Goal: Information Seeking & Learning: Learn about a topic

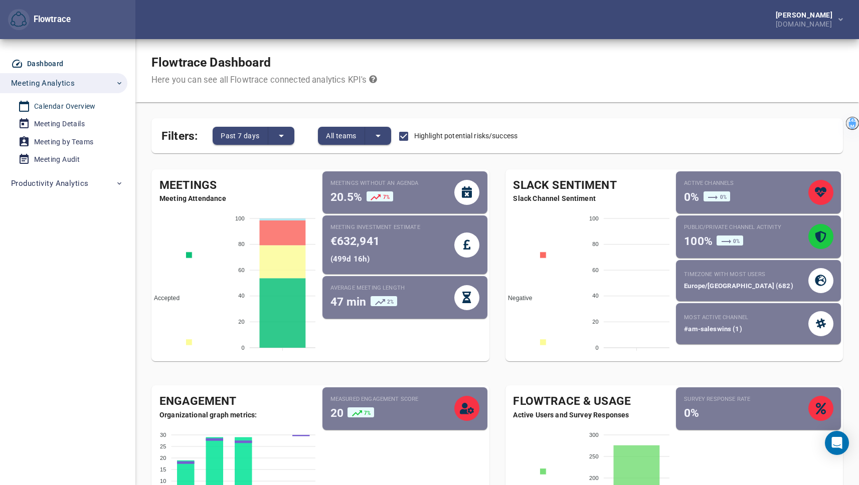
click at [62, 103] on div "Calendar Overview" at bounding box center [65, 106] width 62 height 13
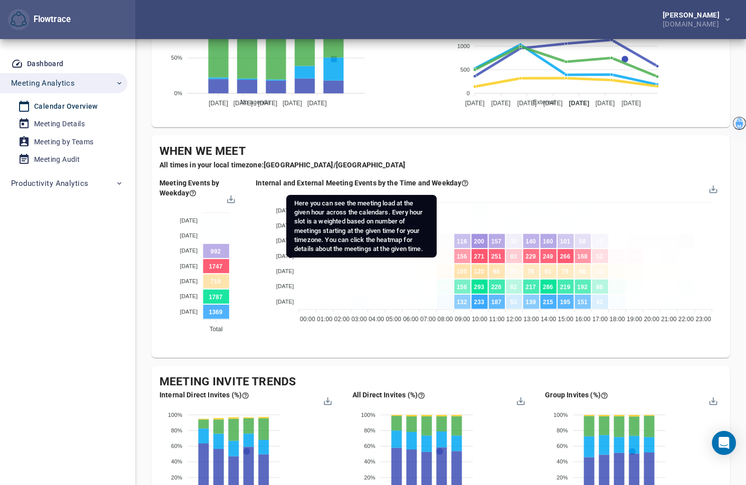
scroll to position [437, 0]
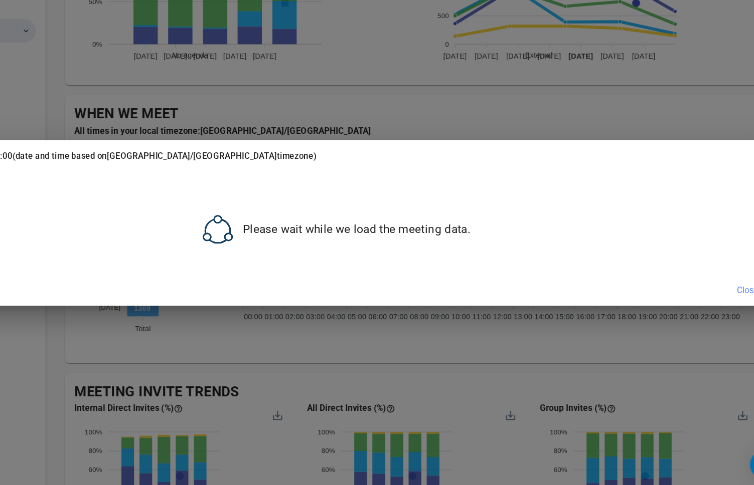
click at [391, 117] on div "Meetings @ [DATE] 00:00 (date and time based on [GEOGRAPHIC_DATA]/[GEOGRAPHIC_D…" at bounding box center [377, 242] width 754 height 485
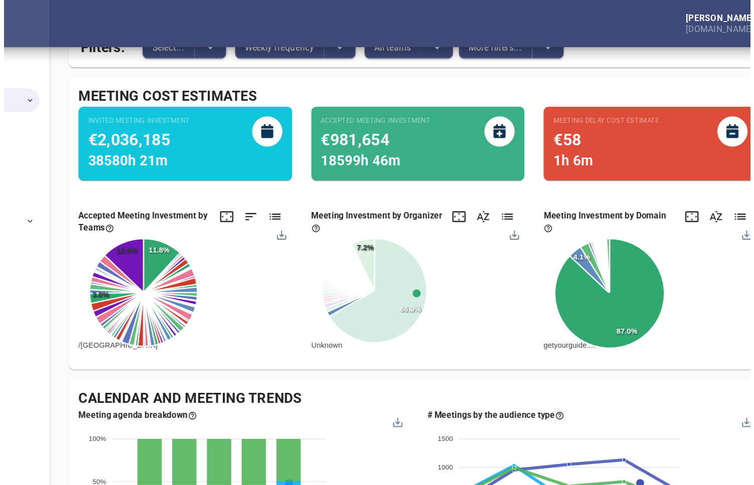
scroll to position [0, 0]
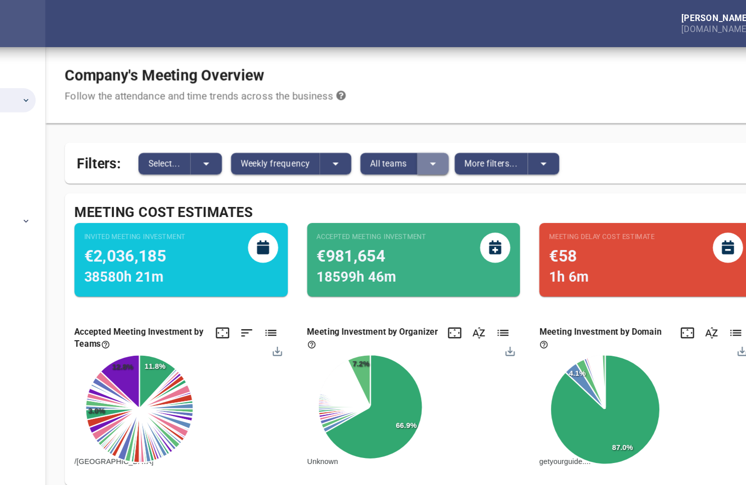
click at [457, 137] on icon "split button" at bounding box center [457, 136] width 12 height 12
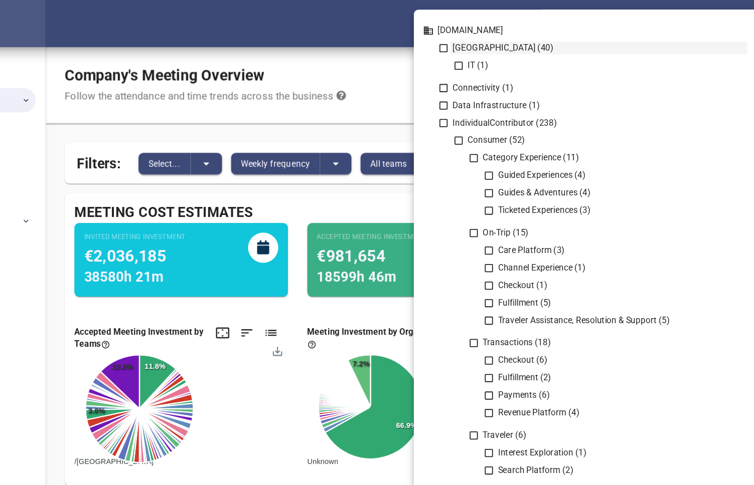
click at [466, 40] on icon at bounding box center [465, 40] width 9 height 9
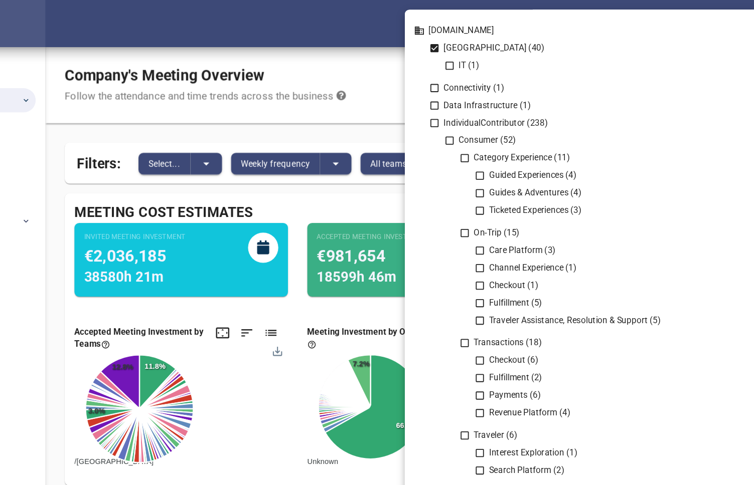
click at [459, 40] on icon at bounding box center [457, 40] width 7 height 7
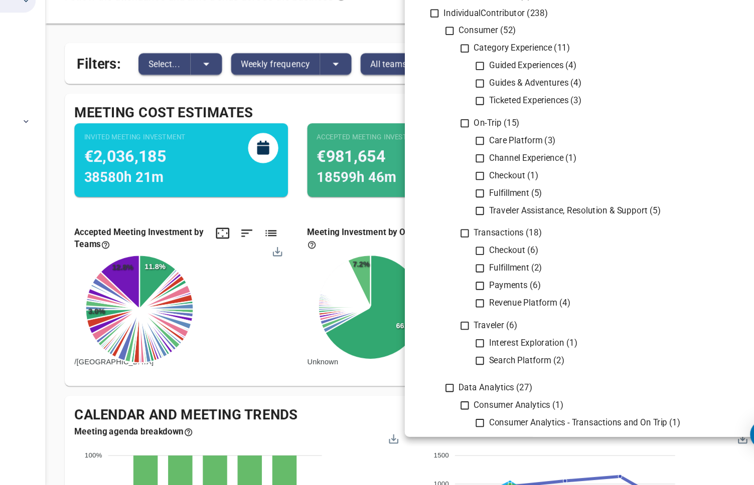
scroll to position [60, 0]
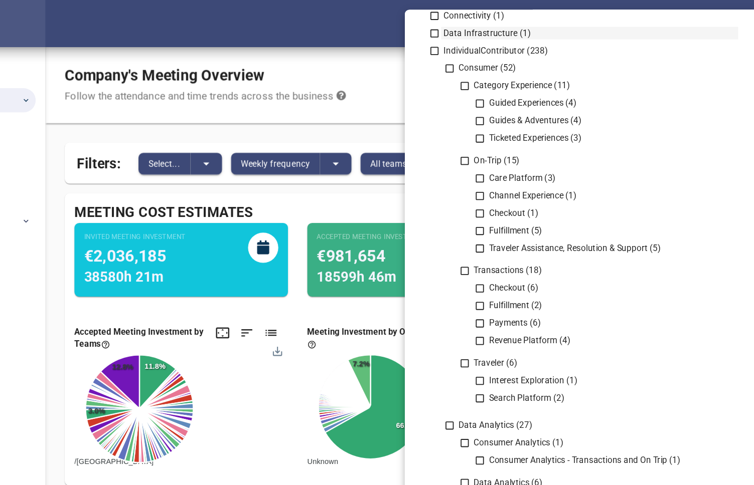
click at [620, 29] on div "Data Infrastructure (1)" at bounding box center [586, 27] width 246 height 11
click at [492, 28] on div "Data Infrastructure (1)" at bounding box center [586, 27] width 246 height 11
drag, startPoint x: 415, startPoint y: 48, endPoint x: 415, endPoint y: 58, distance: 9.5
click at [415, 56] on div at bounding box center [377, 242] width 754 height 485
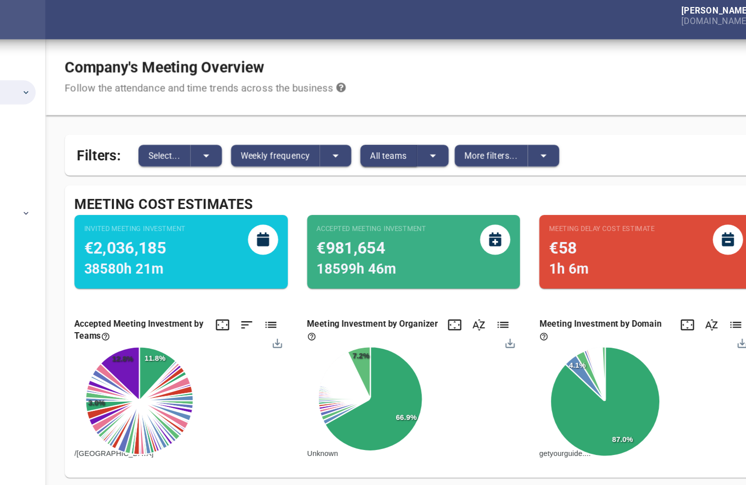
click at [411, 133] on span "All teams" at bounding box center [420, 136] width 31 height 12
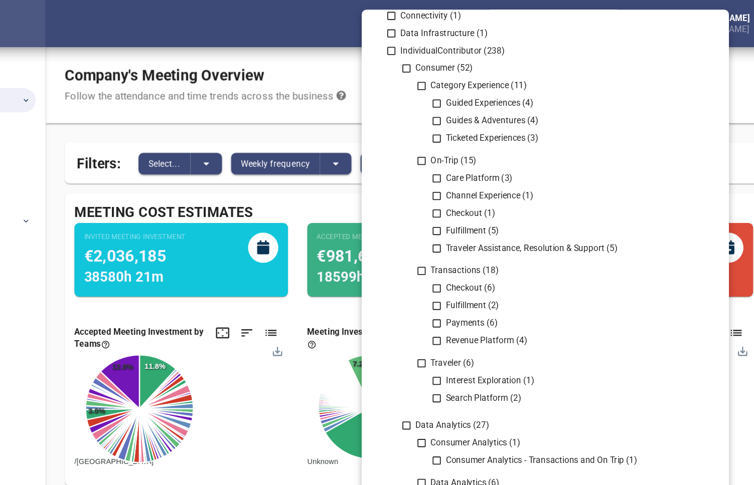
drag, startPoint x: 374, startPoint y: 113, endPoint x: 374, endPoint y: 121, distance: 8.0
click at [374, 121] on div at bounding box center [377, 242] width 754 height 485
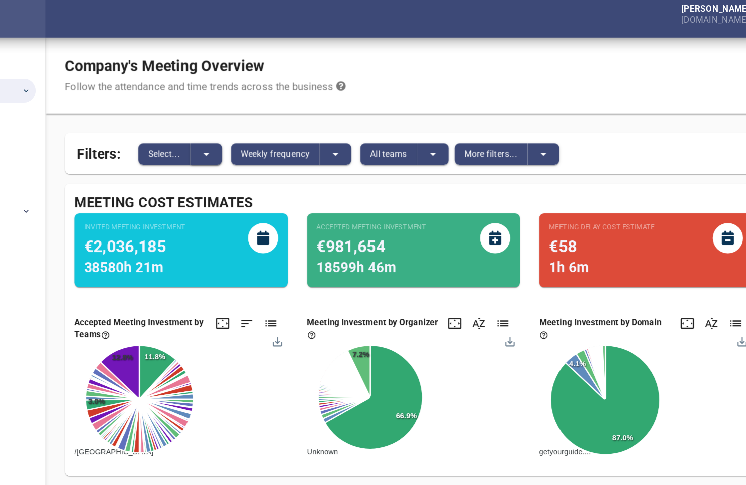
click at [269, 134] on icon "split button" at bounding box center [269, 136] width 12 height 12
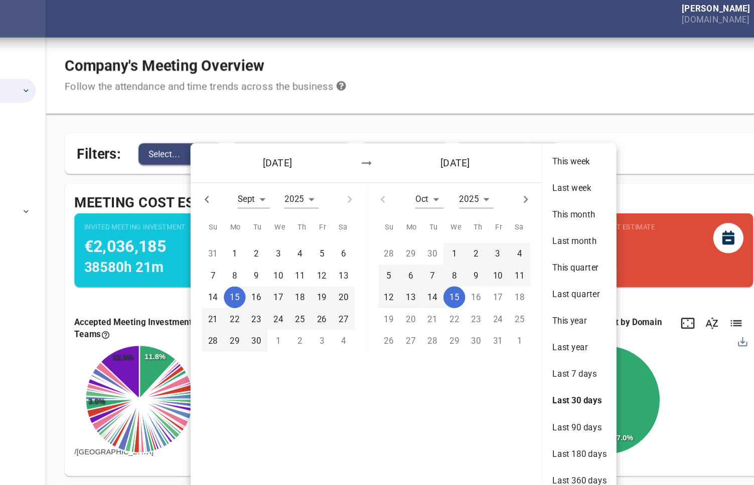
click at [269, 134] on div "[DATE] [DATE]" at bounding box center [401, 143] width 291 height 33
click at [241, 136] on div at bounding box center [377, 242] width 754 height 485
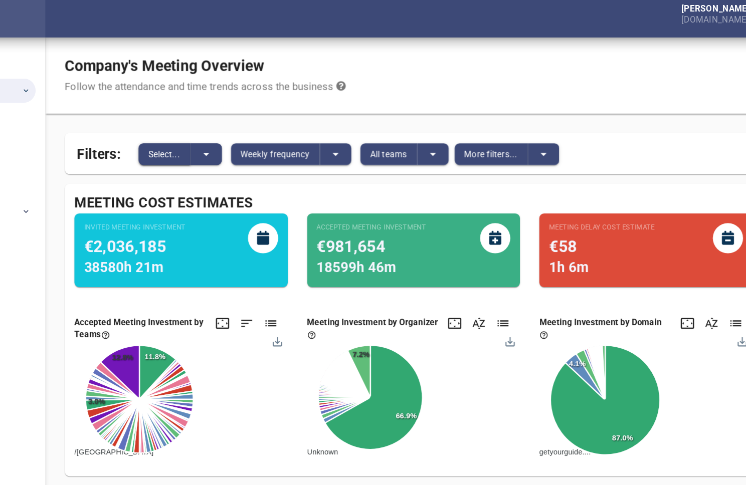
click at [241, 134] on span "Select..." at bounding box center [234, 136] width 27 height 12
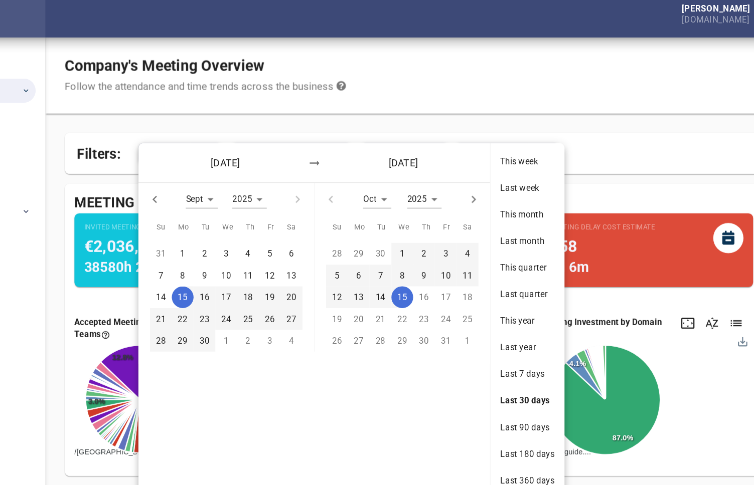
click at [296, 115] on div "[DATE] [DATE] Sept * 2025 **** Su Mo Tu We Th Fr Sa 31 1 2 3 4 5 6 7 8 9 10 11 …" at bounding box center [377, 242] width 754 height 485
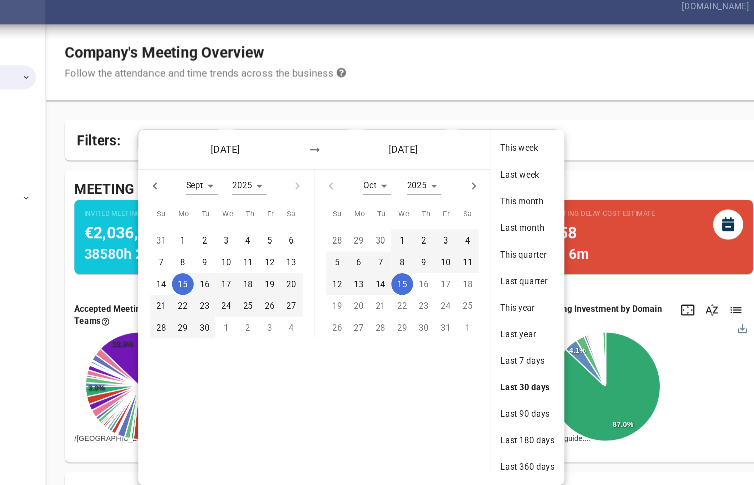
click at [555, 113] on div at bounding box center [377, 242] width 754 height 485
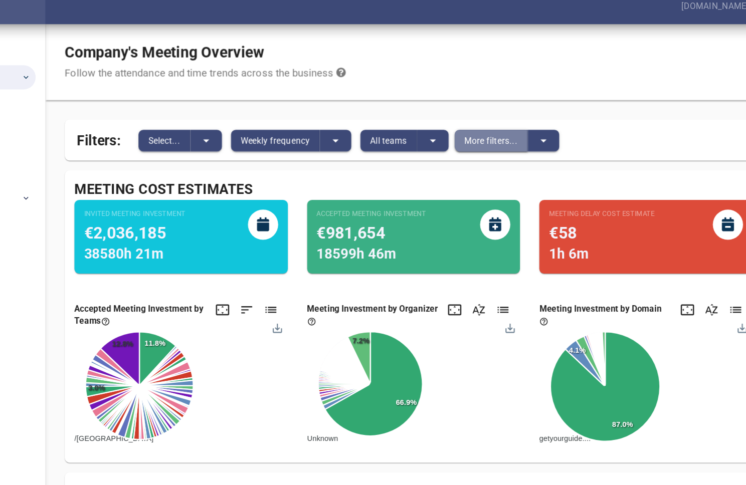
click at [484, 132] on span "More filters..." at bounding box center [505, 136] width 44 height 12
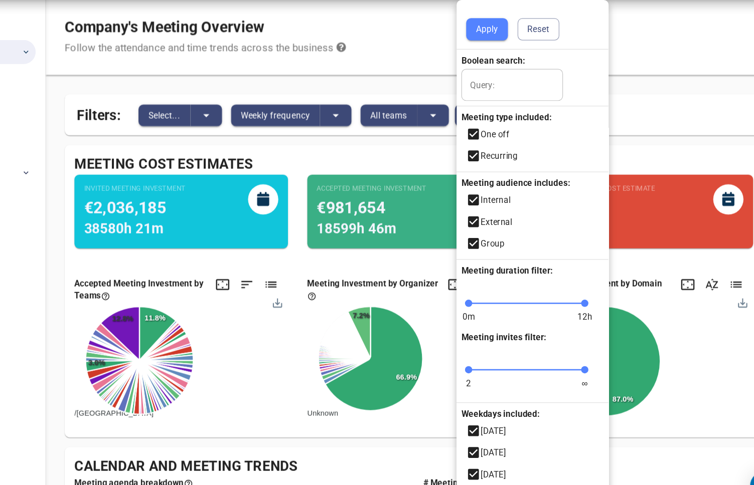
drag, startPoint x: 650, startPoint y: 117, endPoint x: 650, endPoint y: 157, distance: 40.1
click at [650, 157] on div at bounding box center [377, 242] width 754 height 485
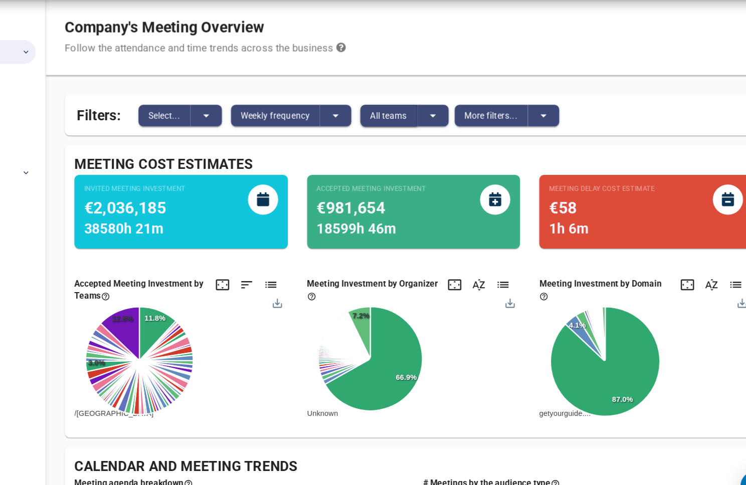
click at [438, 140] on button "All teams" at bounding box center [420, 136] width 47 height 18
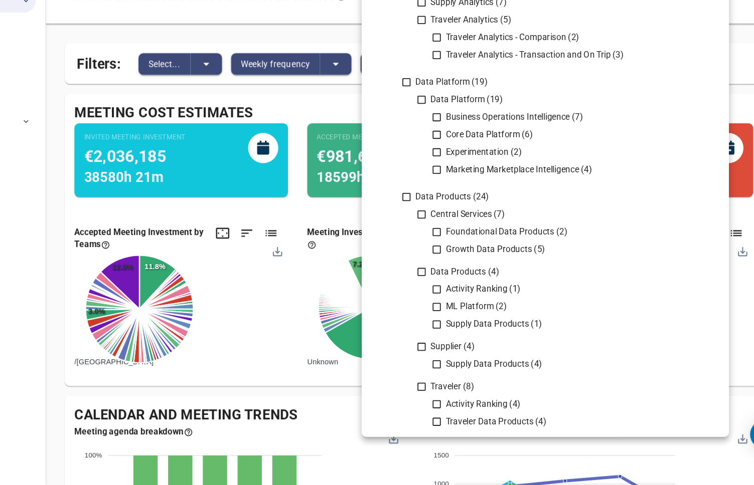
scroll to position [493, 0]
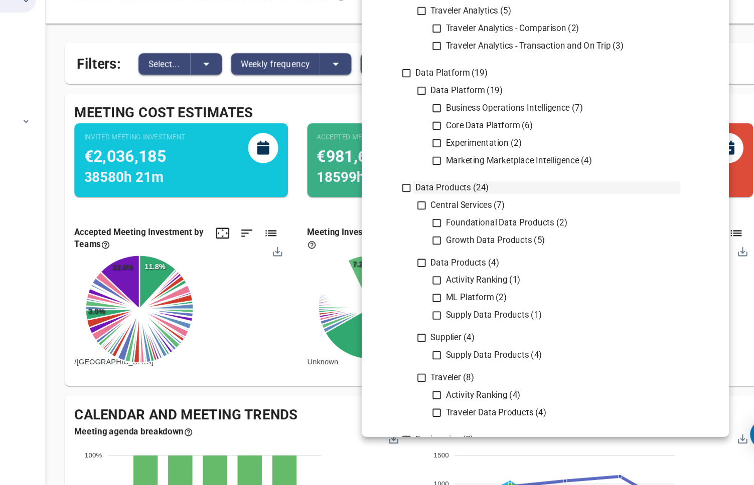
click at [434, 239] on icon at bounding box center [434, 238] width 9 height 9
click at [437, 140] on icon at bounding box center [434, 143] width 9 height 9
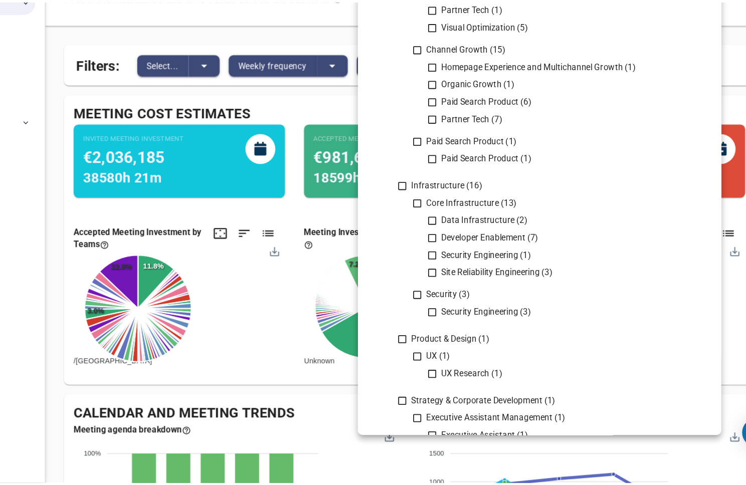
scroll to position [1074, 0]
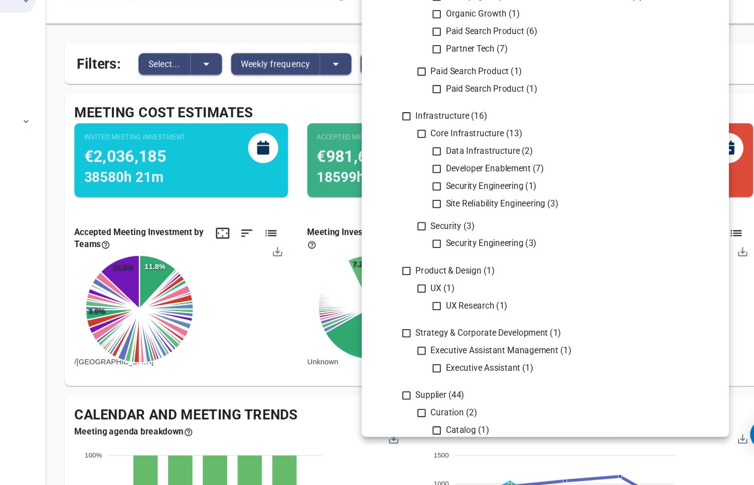
drag, startPoint x: 143, startPoint y: 290, endPoint x: 146, endPoint y: 250, distance: 39.7
click at [143, 249] on div at bounding box center [377, 242] width 754 height 485
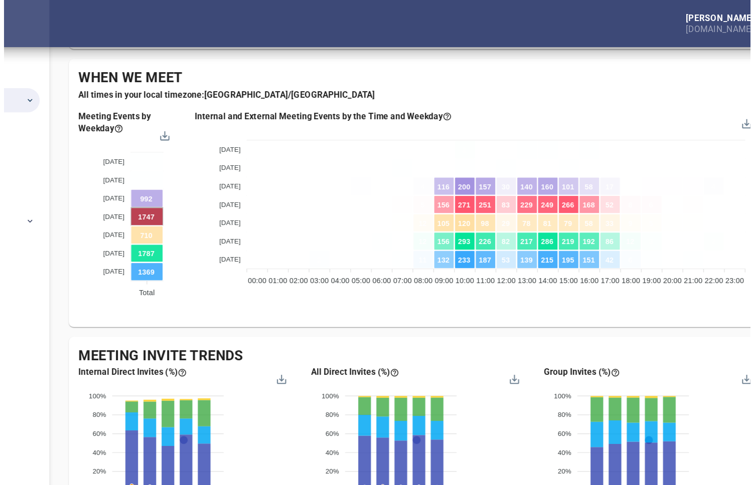
scroll to position [452, 0]
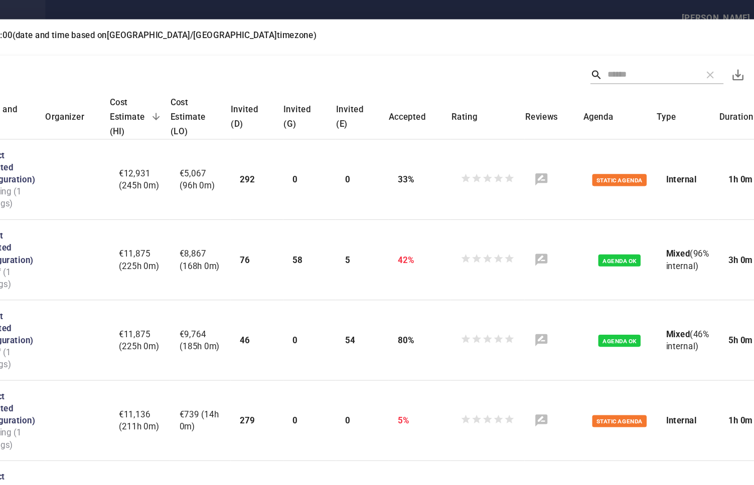
click at [181, 6] on div "Meetings @ [DATE] 00:00 (date and time based on [GEOGRAPHIC_DATA]/[GEOGRAPHIC_D…" at bounding box center [377, 242] width 754 height 485
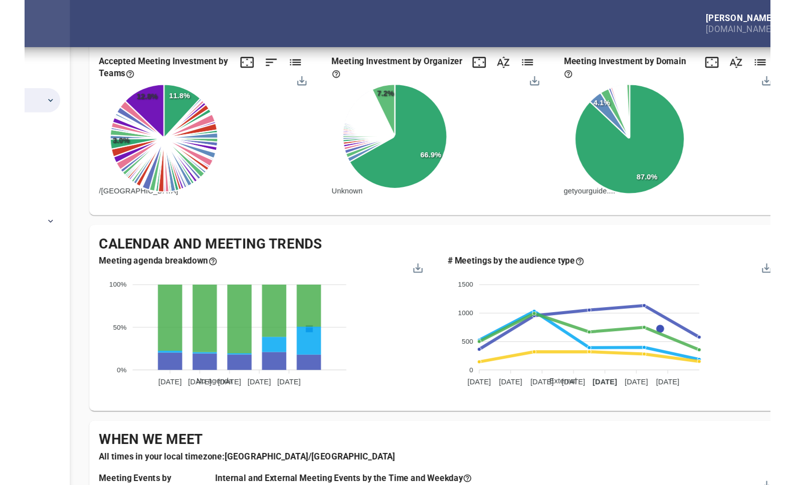
scroll to position [0, 0]
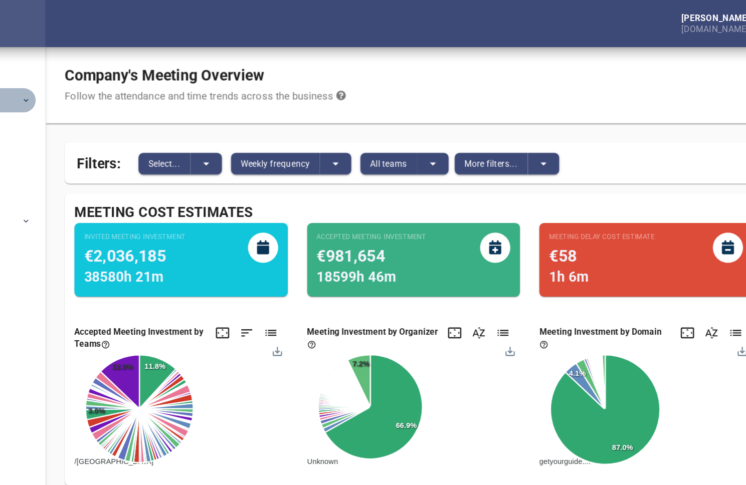
click at [122, 85] on icon "button" at bounding box center [119, 83] width 8 height 8
click at [492, 69] on div "Company's Meeting Overview Follow the attendance and time trends across the bus…" at bounding box center [440, 70] width 611 height 63
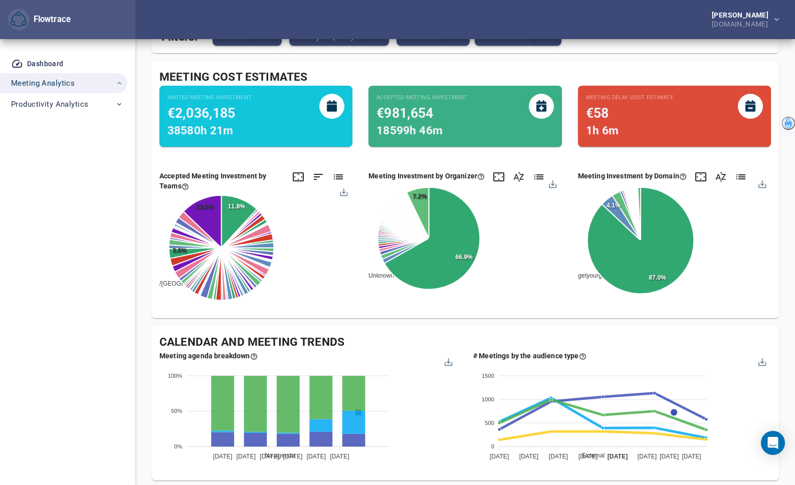
scroll to position [99, 0]
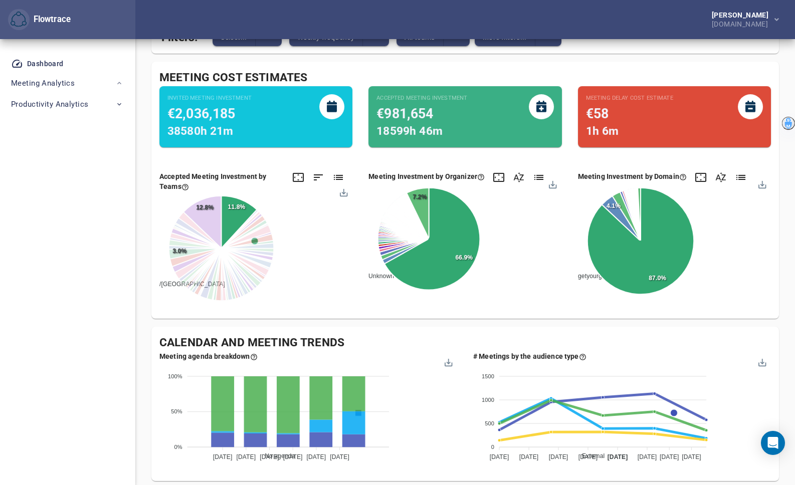
click at [225, 281] on span "/[GEOGRAPHIC_DATA]" at bounding box center [188, 284] width 73 height 7
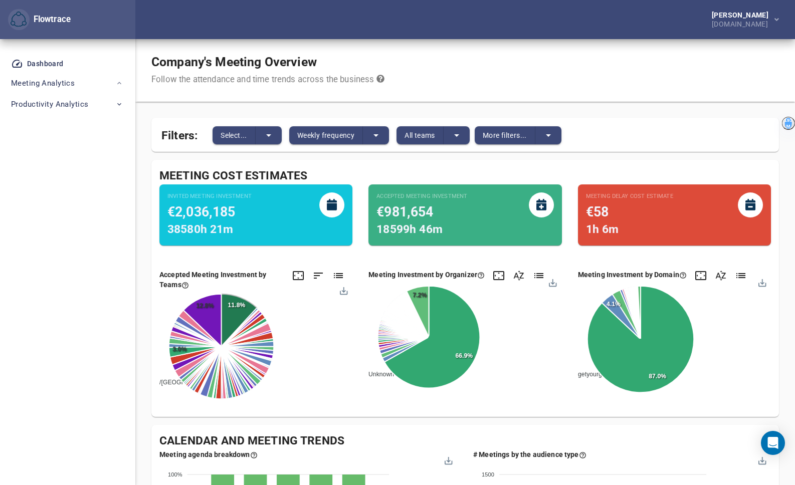
scroll to position [0, 0]
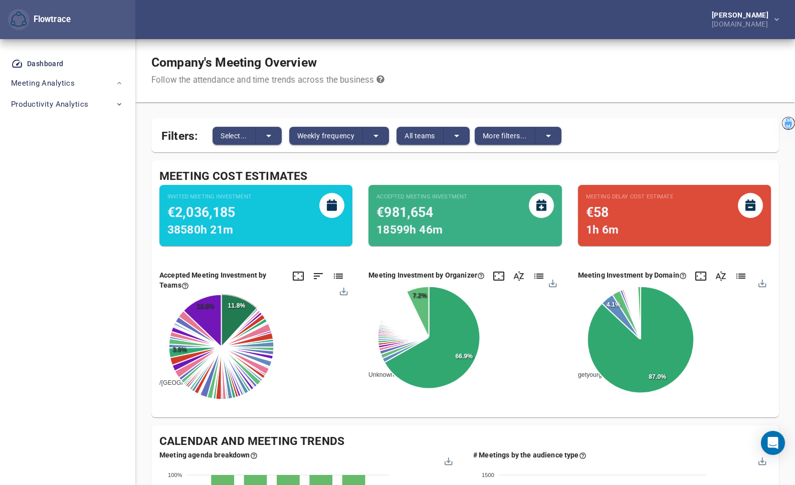
click at [61, 199] on div "Dashboard Meeting Analytics Calendar Overview Meeting Details Meeting by Teams …" at bounding box center [67, 262] width 135 height 446
